Goal: Information Seeking & Learning: Learn about a topic

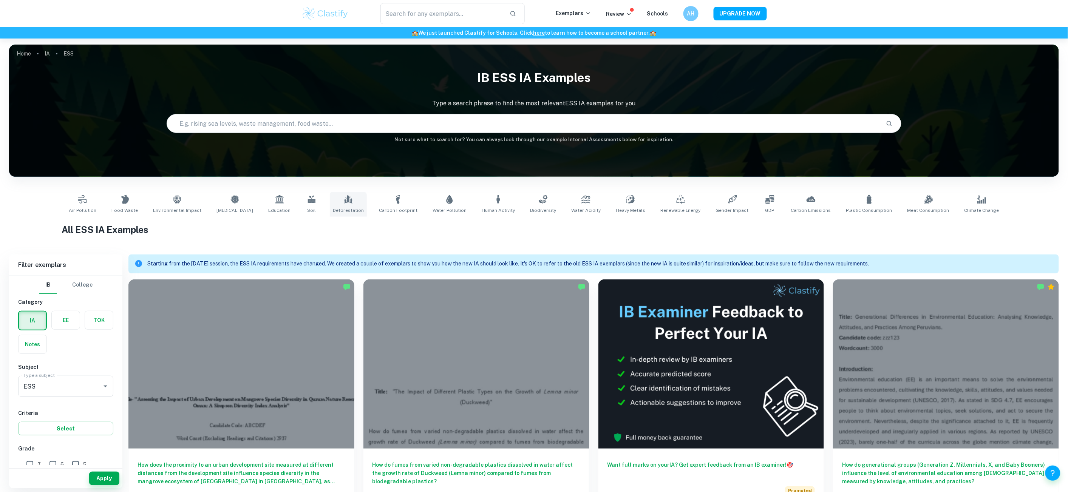
click at [352, 214] on link "Deforestation" at bounding box center [348, 204] width 37 height 25
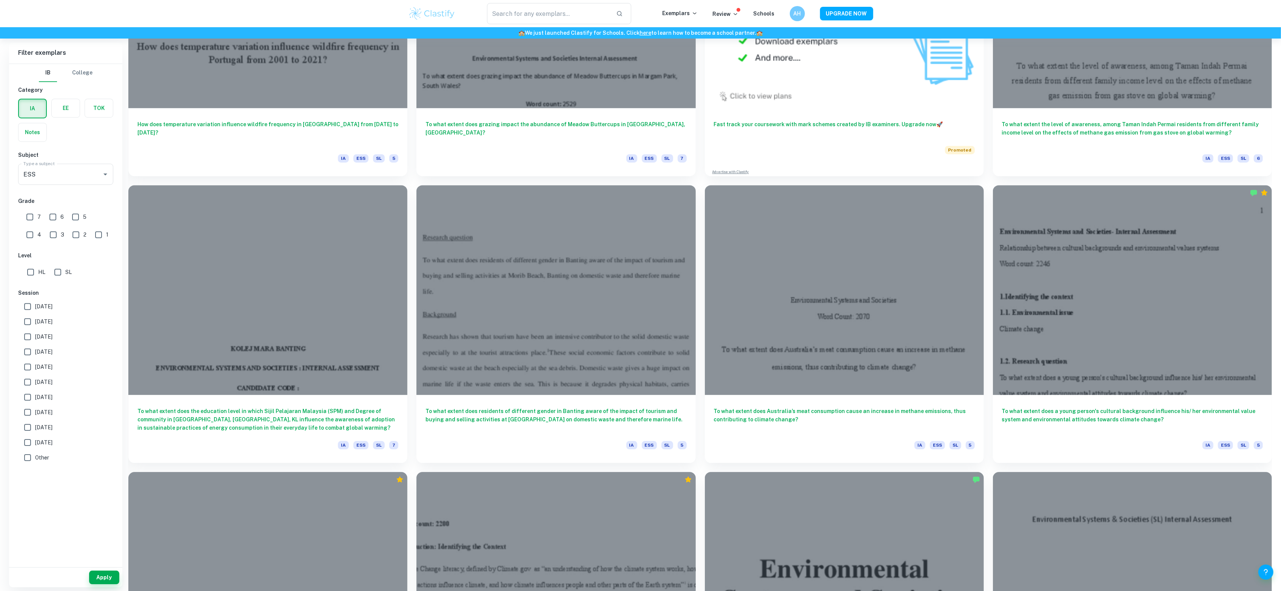
scroll to position [2630, 0]
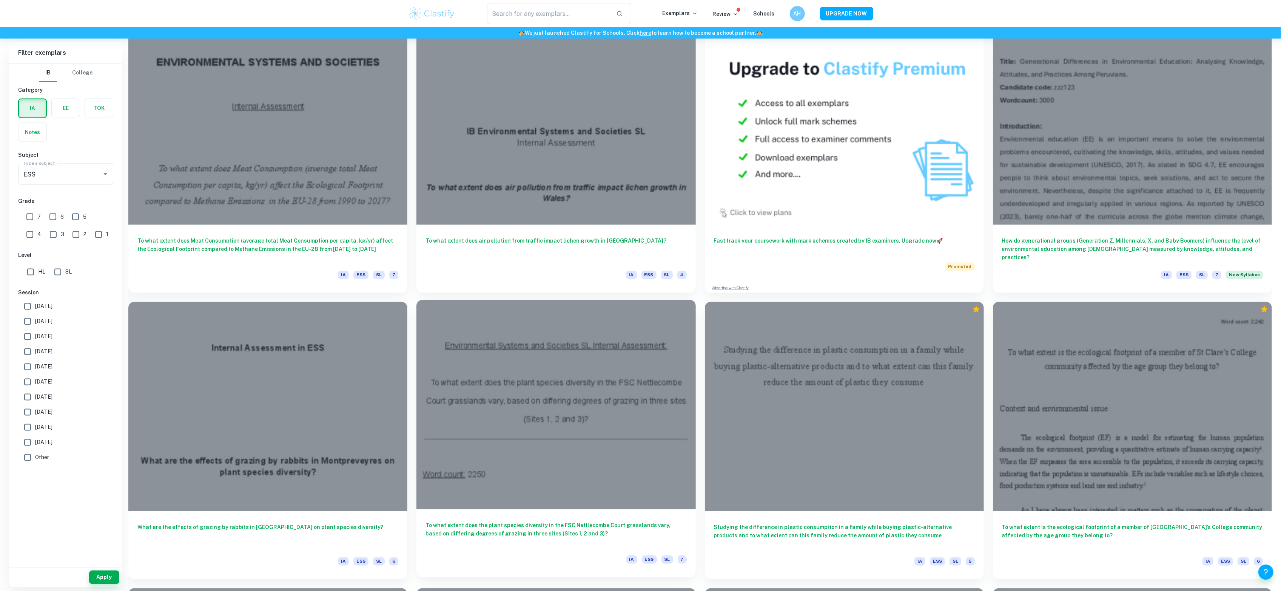
scroll to position [1769, 0]
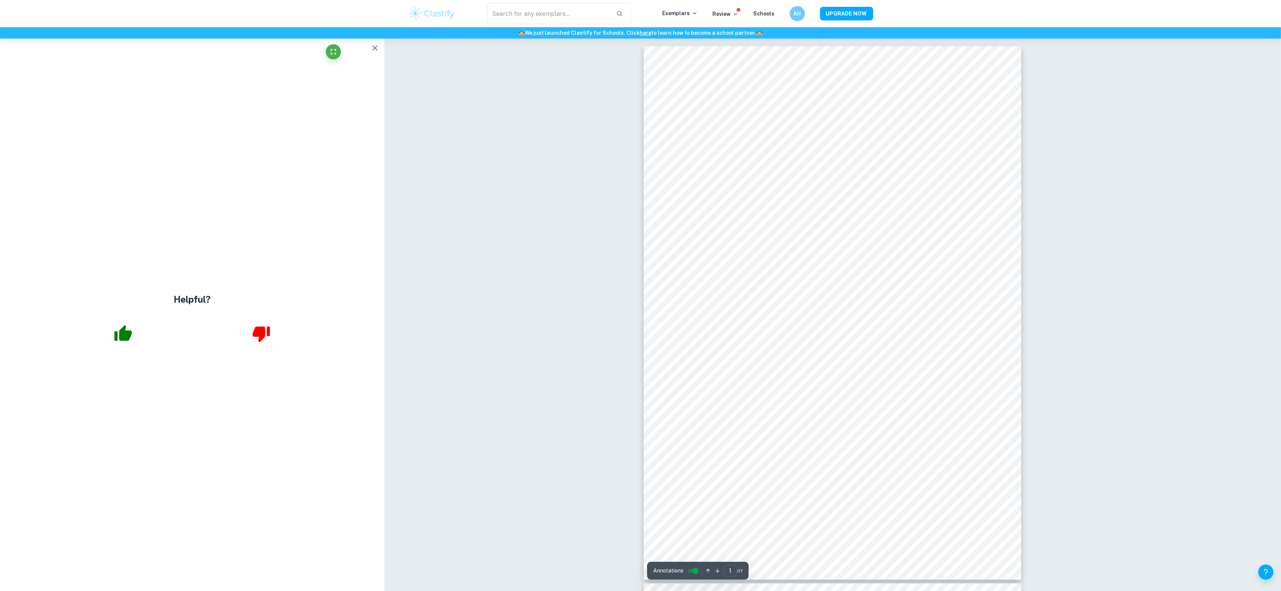
click at [375, 50] on icon "button" at bounding box center [374, 47] width 9 height 9
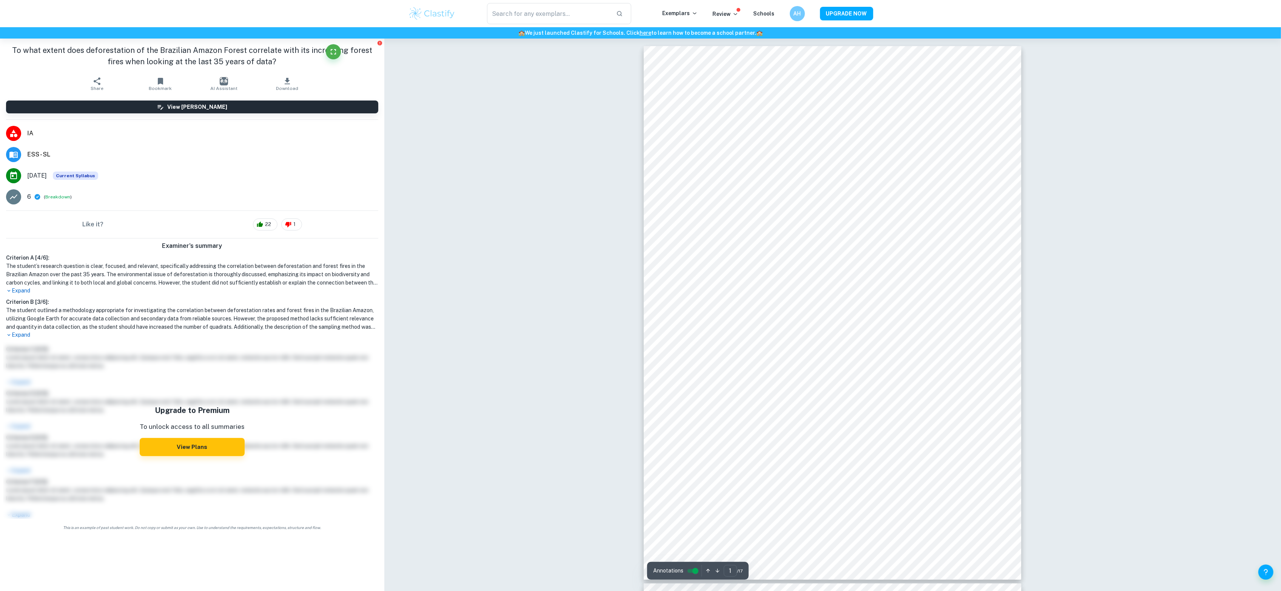
click at [147, 280] on h1 "The student’s research question is clear, focused, and relevant, specifically a…" at bounding box center [192, 274] width 372 height 25
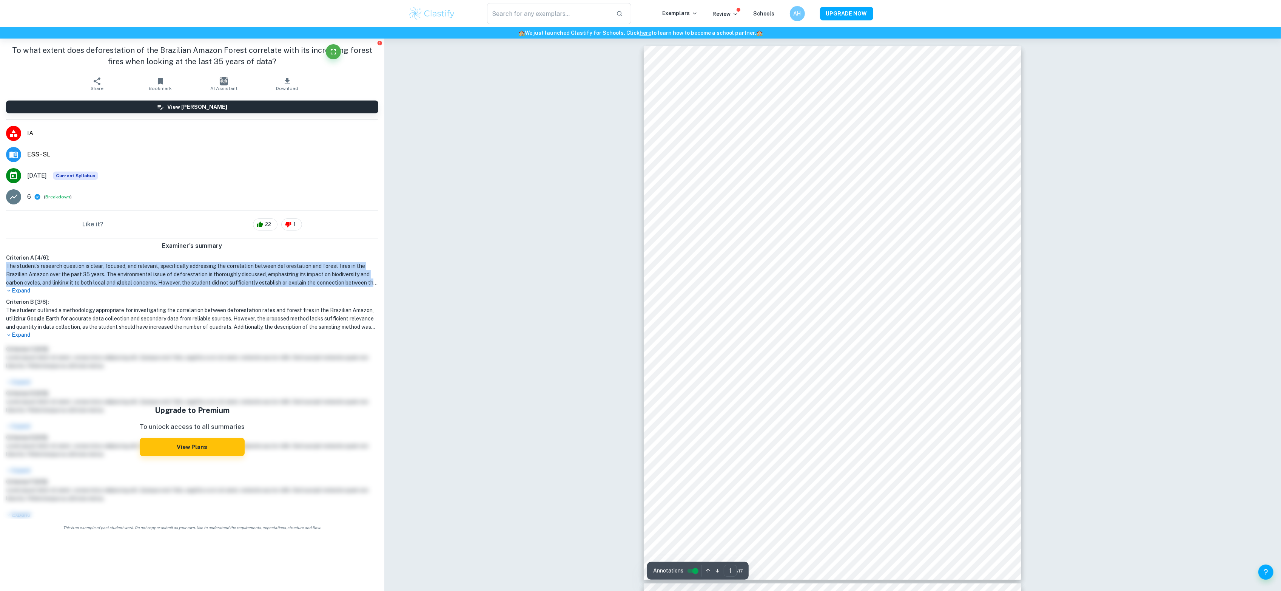
click at [147, 280] on h1 "The student’s research question is clear, focused, and relevant, specifically a…" at bounding box center [192, 274] width 372 height 25
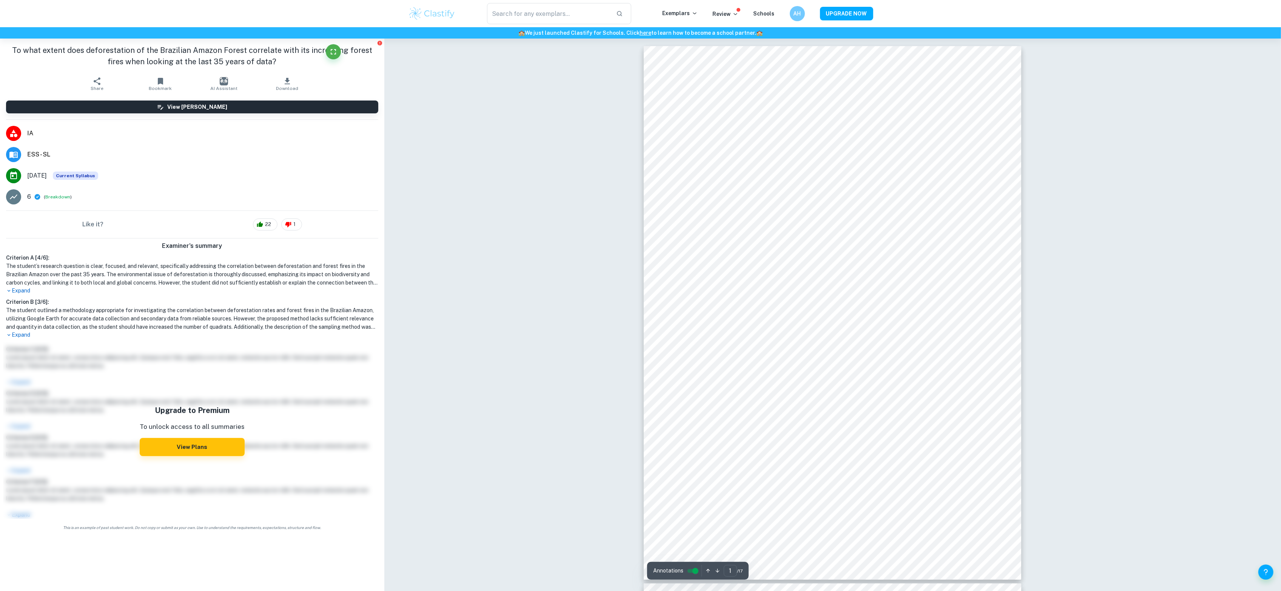
click at [154, 310] on h1 "The student outlined a methodology appropriate for investigating the correlatio…" at bounding box center [192, 318] width 372 height 25
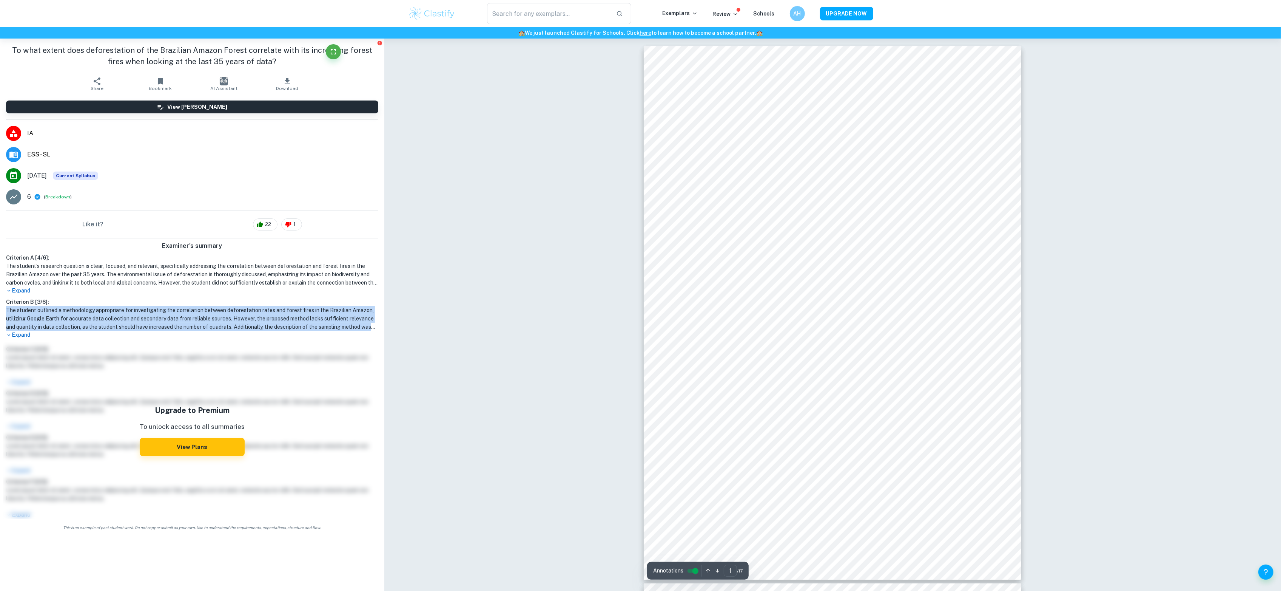
click at [154, 310] on h1 "The student outlined a methodology appropriate for investigating the correlatio…" at bounding box center [192, 318] width 372 height 25
click at [156, 307] on h1 "The student outlined a methodology appropriate for investigating the correlatio…" at bounding box center [192, 318] width 372 height 25
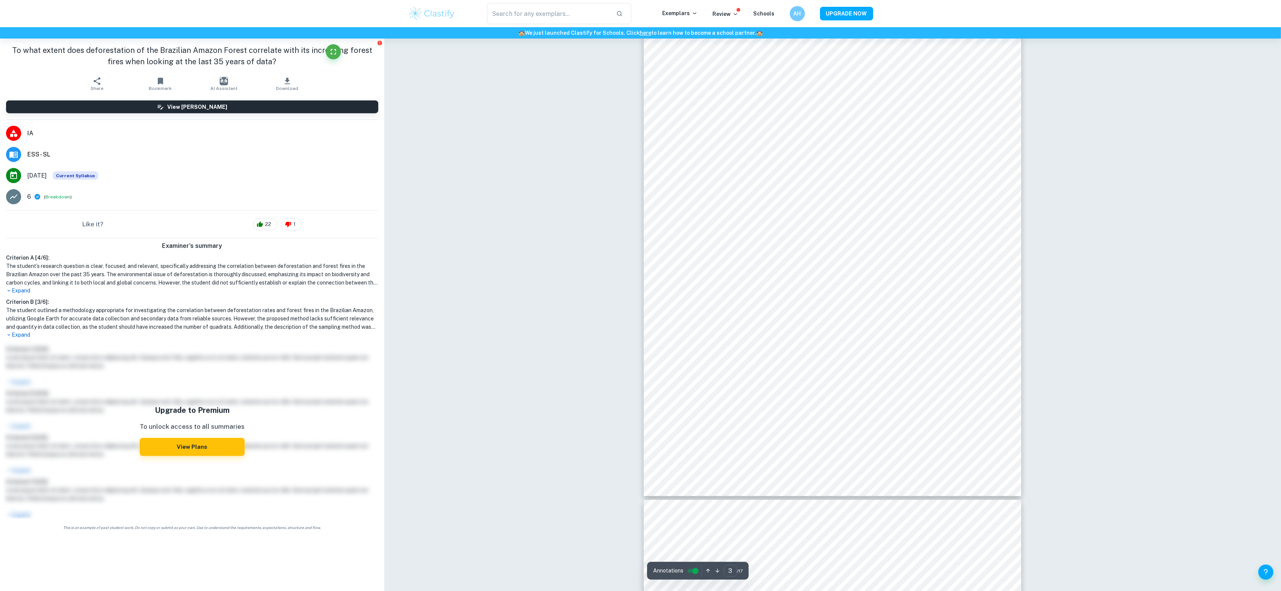
type input "4"
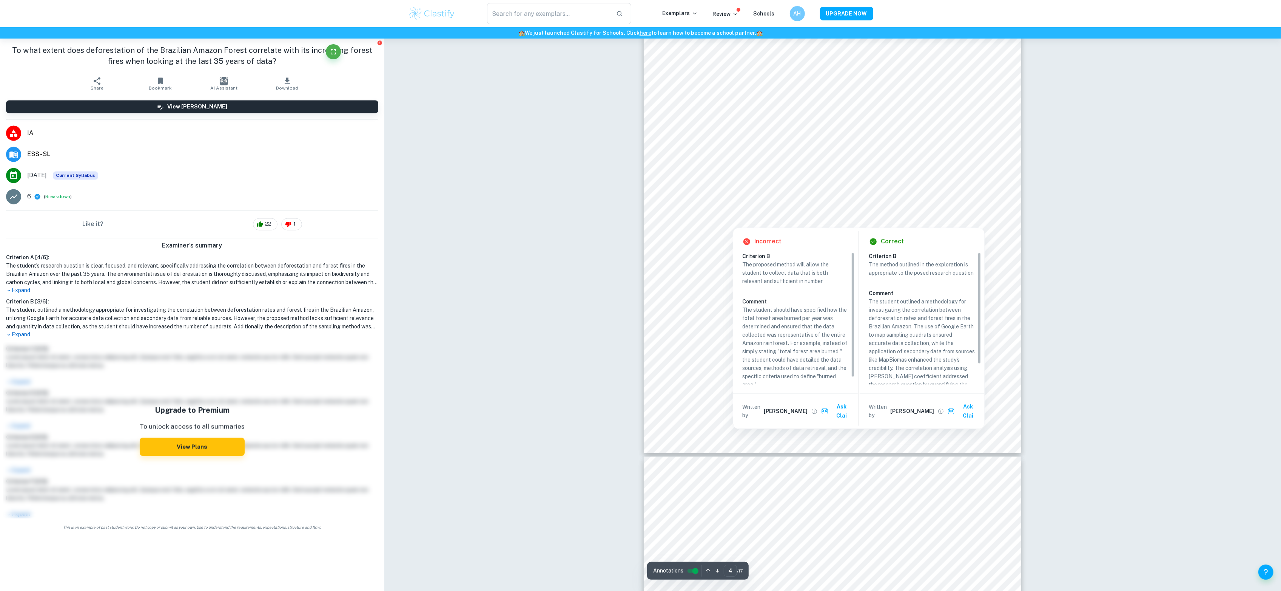
click at [904, 210] on div at bounding box center [874, 211] width 177 height 13
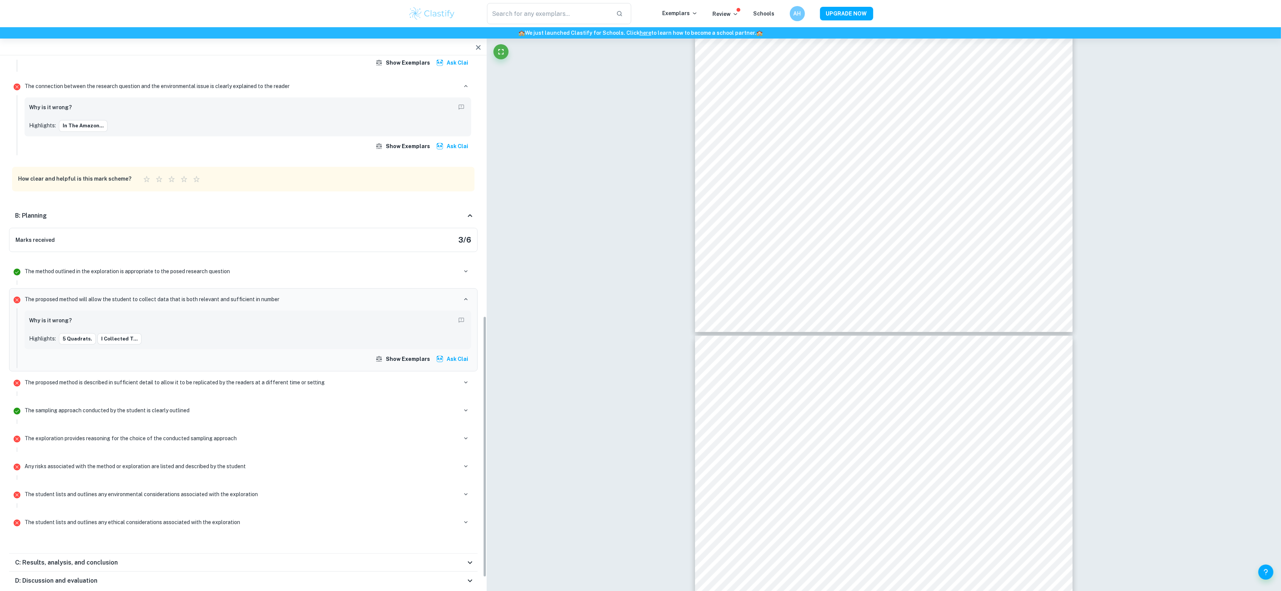
scroll to position [531, 0]
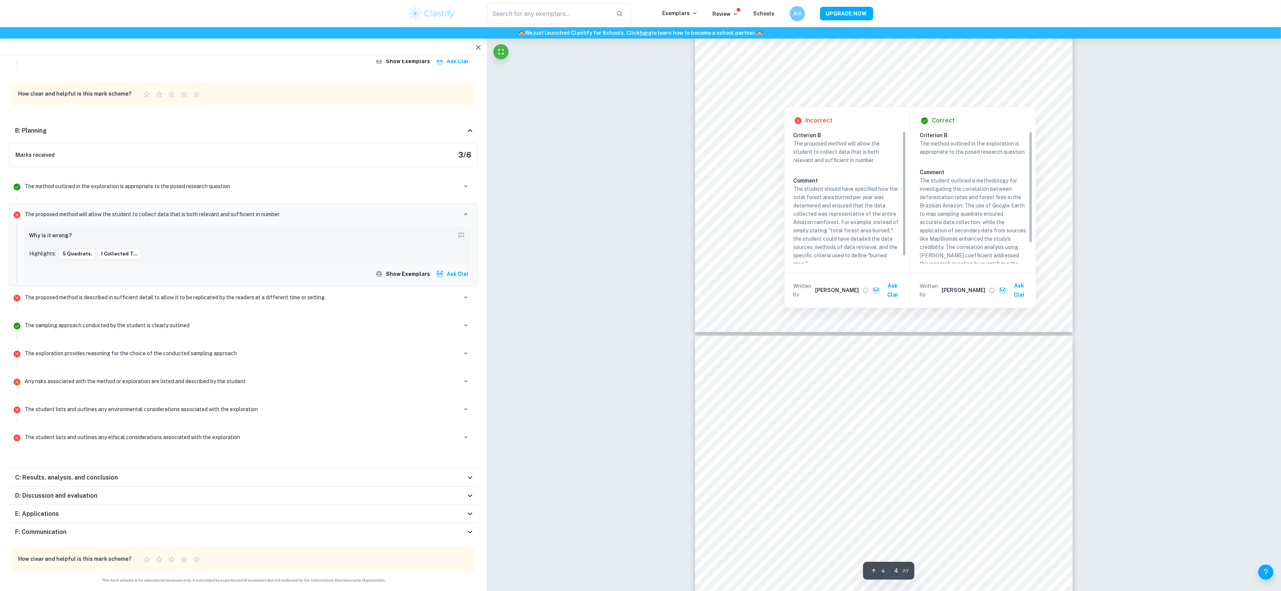
click at [871, 88] on div at bounding box center [925, 90] width 177 height 13
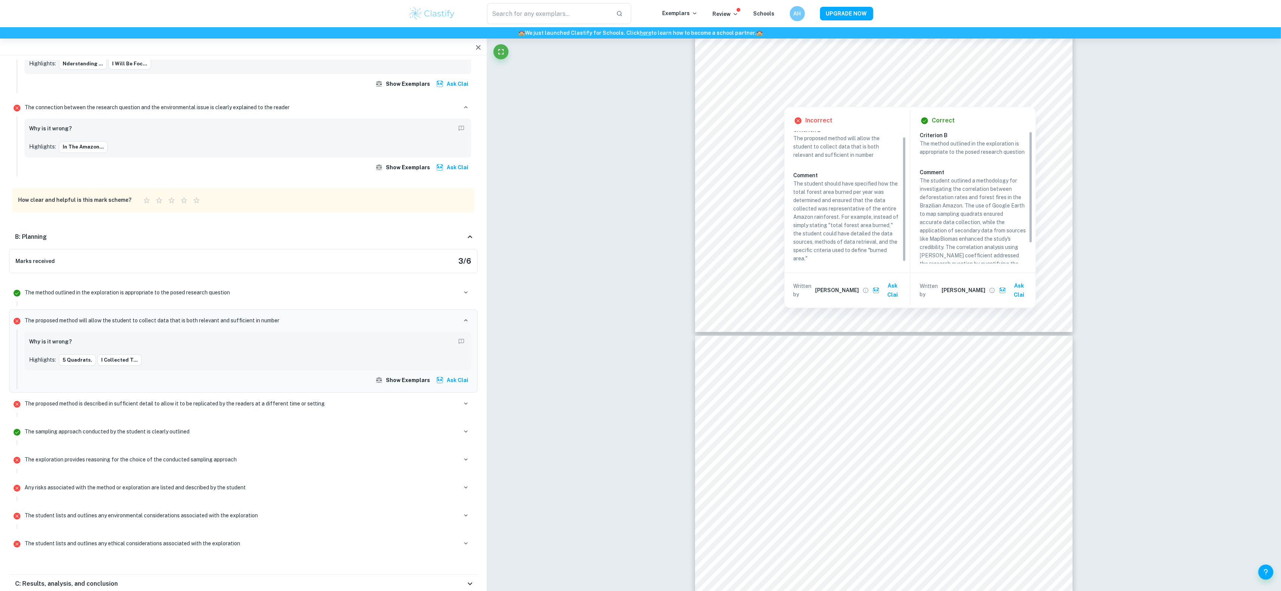
scroll to position [0, 0]
drag, startPoint x: 905, startPoint y: 215, endPoint x: 906, endPoint y: 202, distance: 13.0
click at [906, 202] on div "Incorrect Criterion B The proposed method will allow the student to collect dat…" at bounding box center [847, 207] width 125 height 201
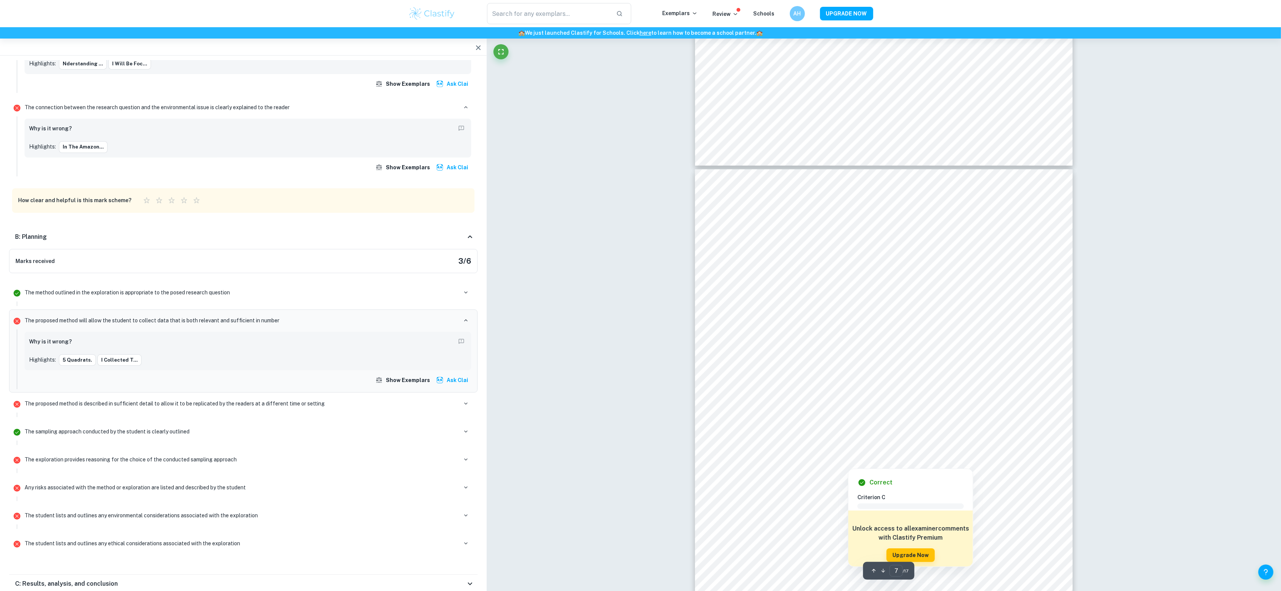
scroll to position [3111, 0]
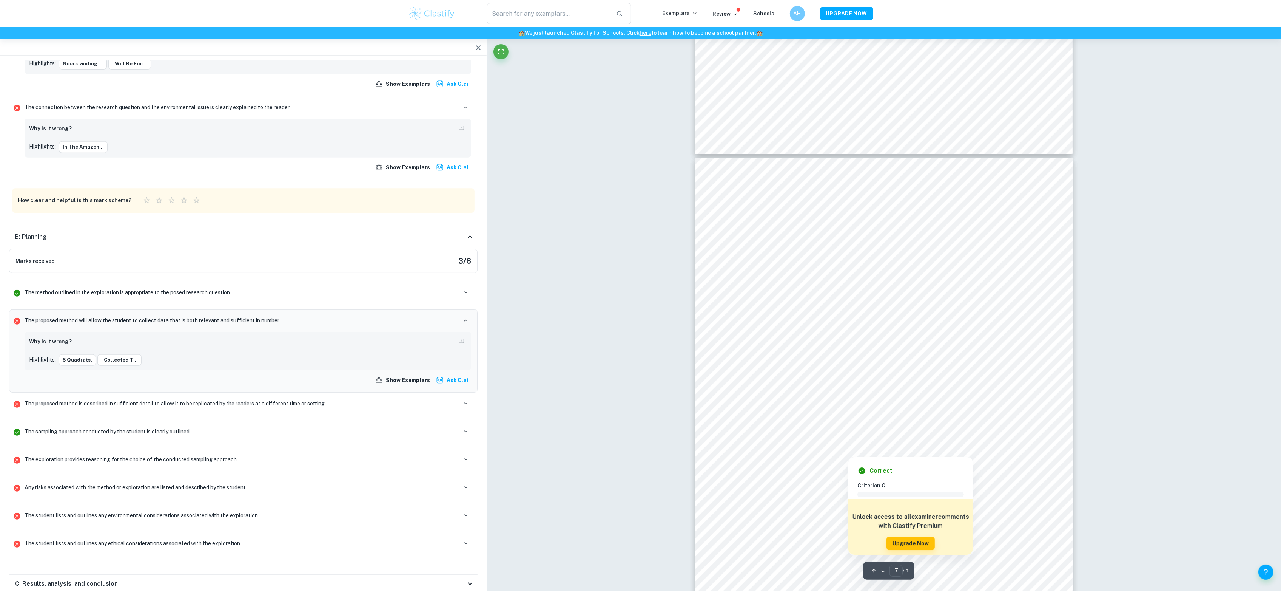
click at [933, 455] on div "Correct Criterion C Comment Unlock access to all examiner comments with Clastif…" at bounding box center [910, 504] width 125 height 102
click at [931, 447] on div at bounding box center [848, 450] width 215 height 10
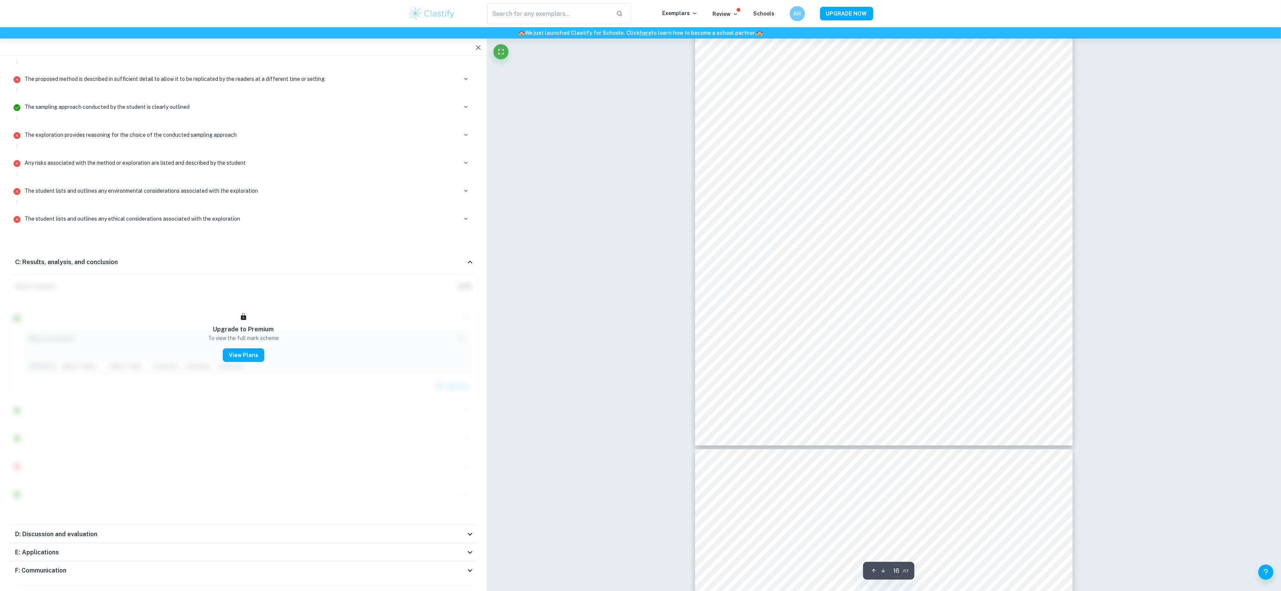
scroll to position [8281, 0]
type input "15"
click at [475, 47] on icon "button" at bounding box center [478, 47] width 9 height 9
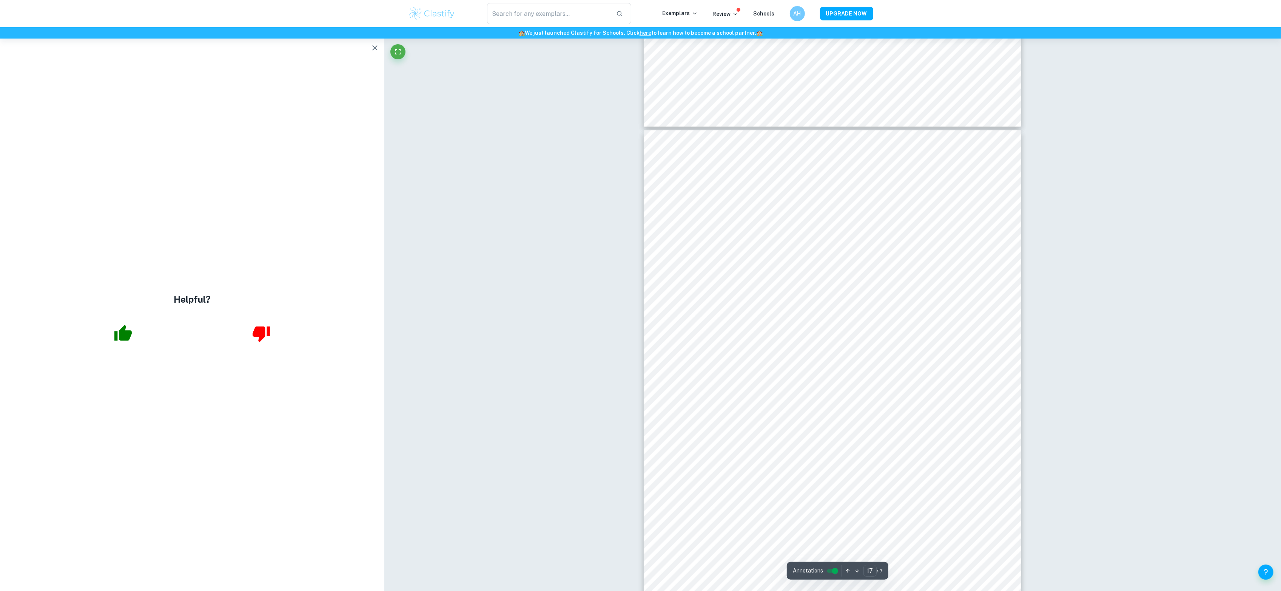
scroll to position [8570, 0]
type input "16"
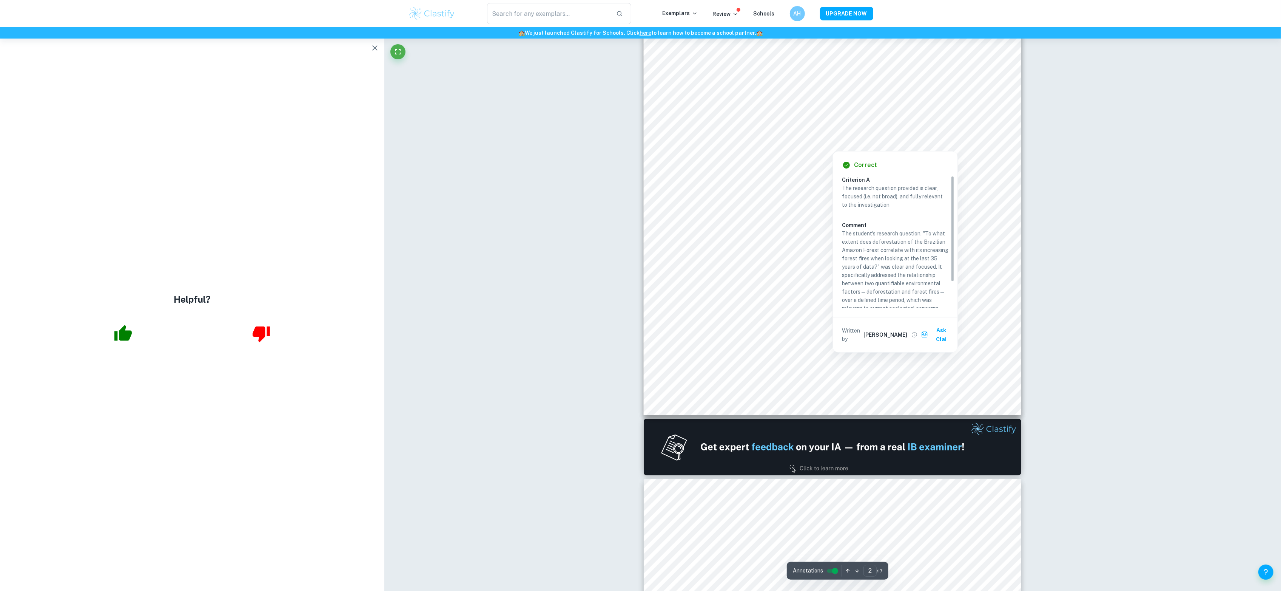
scroll to position [378, 0]
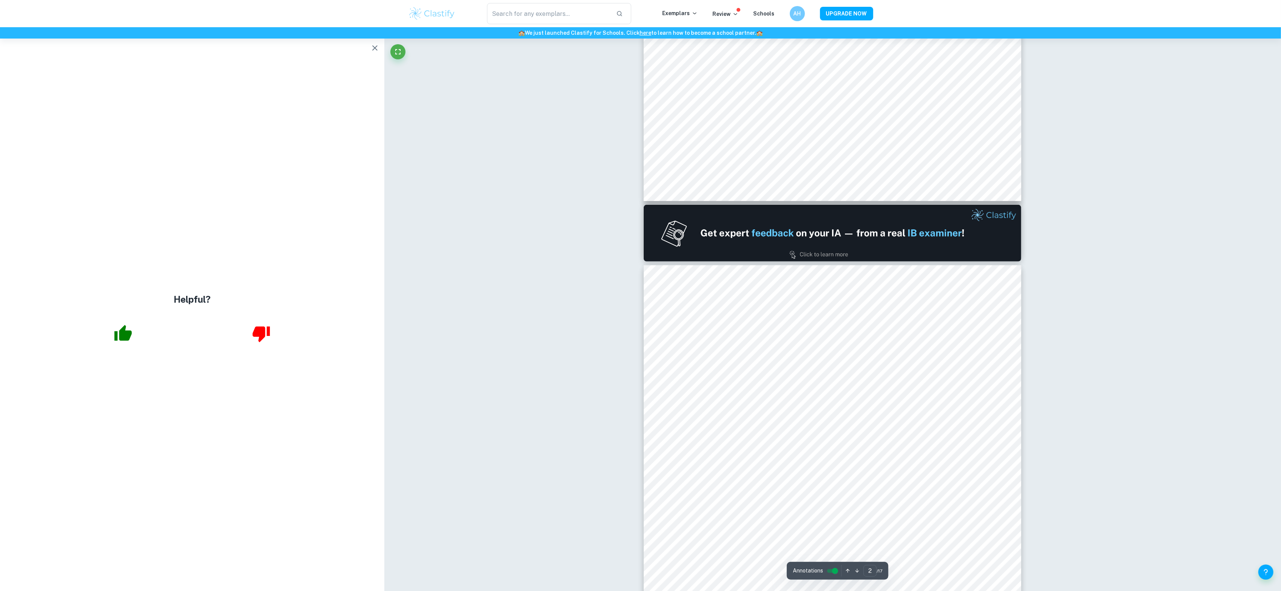
click at [372, 49] on icon "button" at bounding box center [374, 47] width 9 height 9
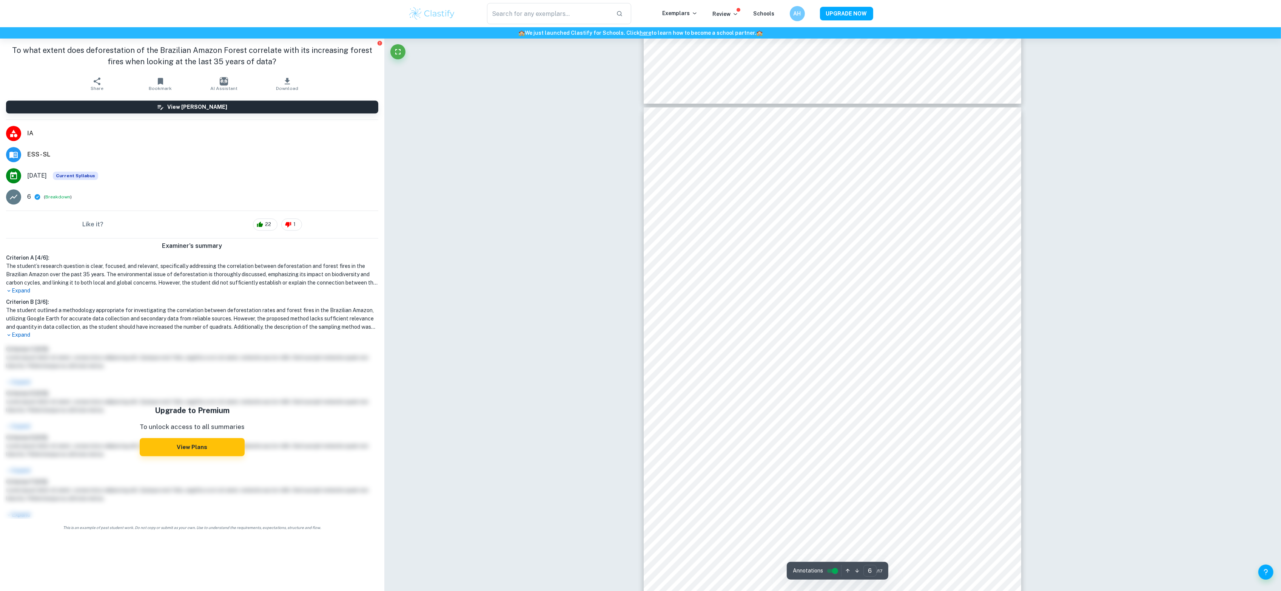
scroll to position [2252, 0]
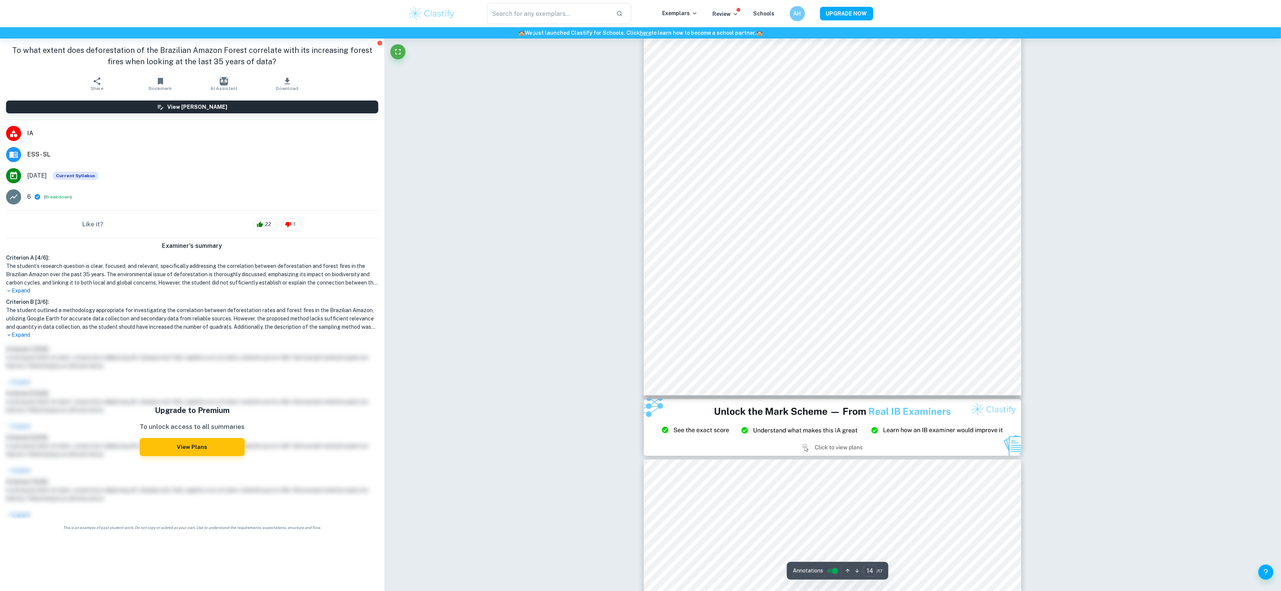
type input "15"
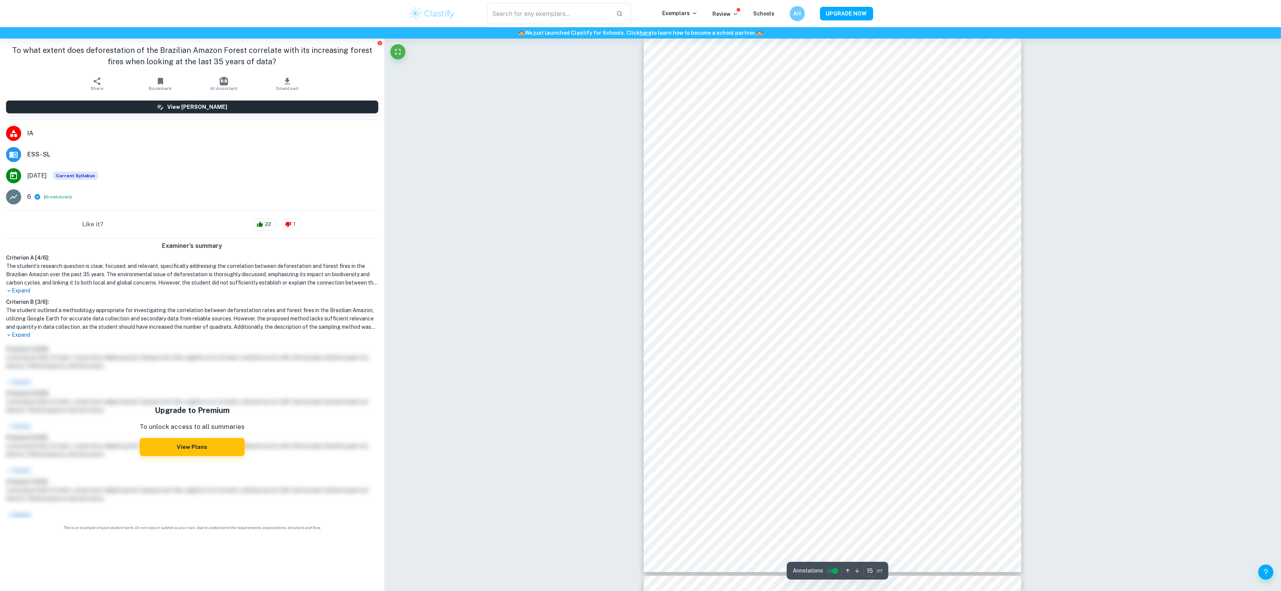
scroll to position [7859, 0]
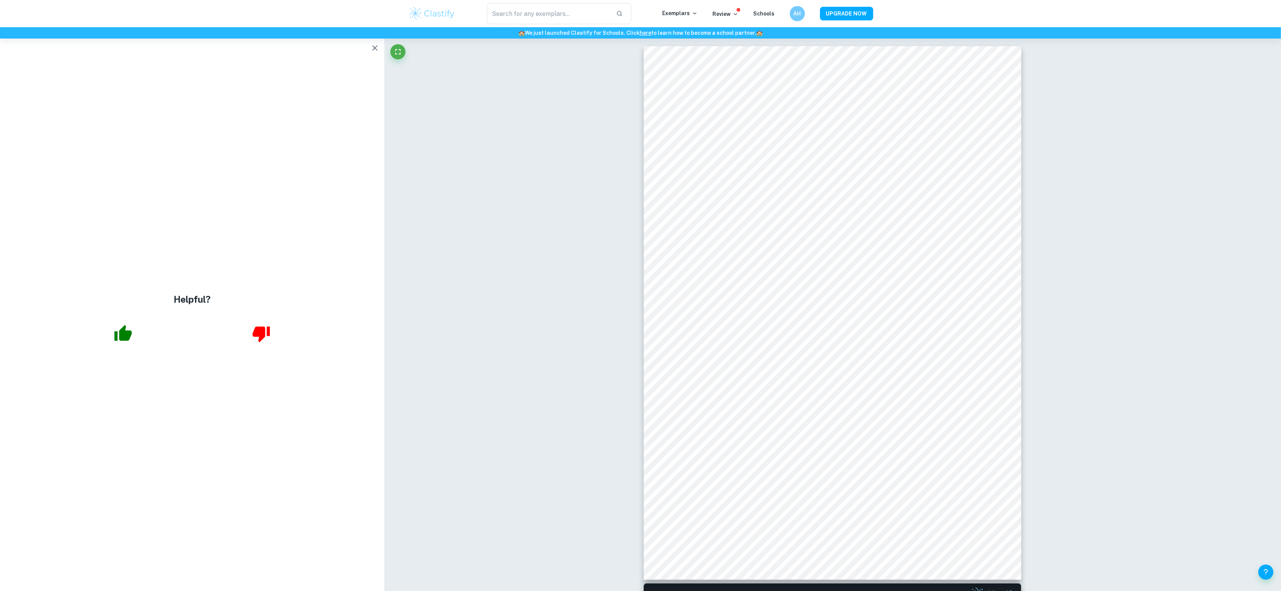
click at [373, 45] on icon "button" at bounding box center [374, 47] width 9 height 9
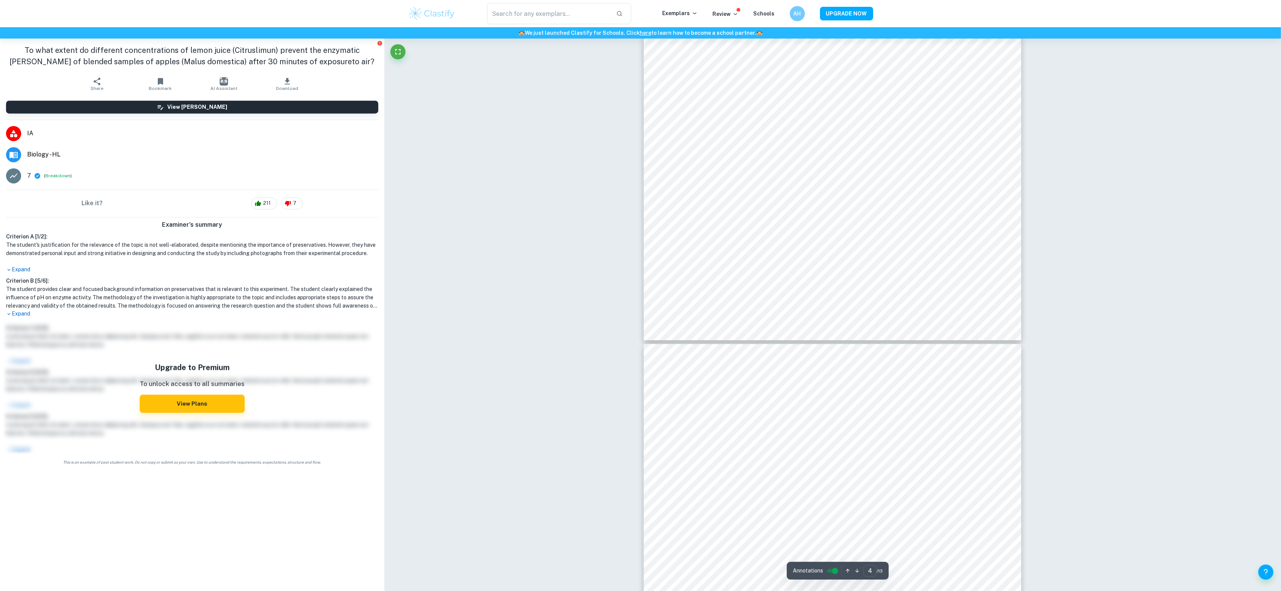
scroll to position [1973, 0]
type input "6"
